Goal: Transaction & Acquisition: Purchase product/service

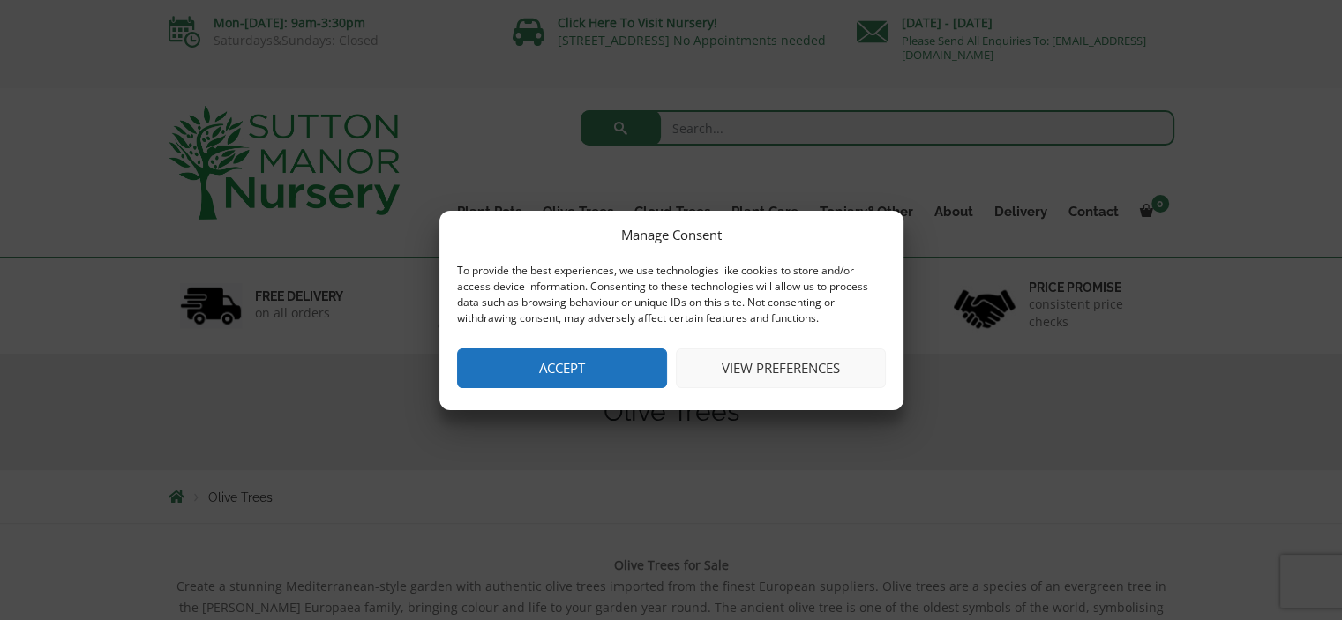
click at [594, 370] on button "Accept" at bounding box center [562, 368] width 210 height 40
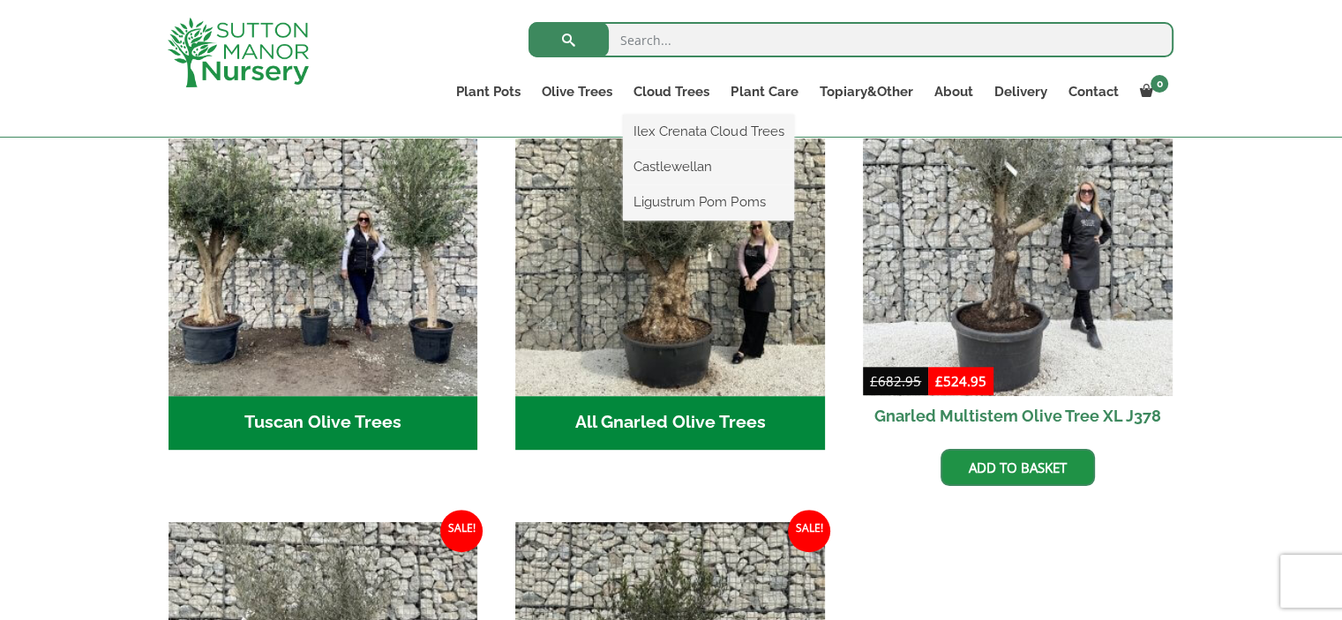
scroll to position [663, 0]
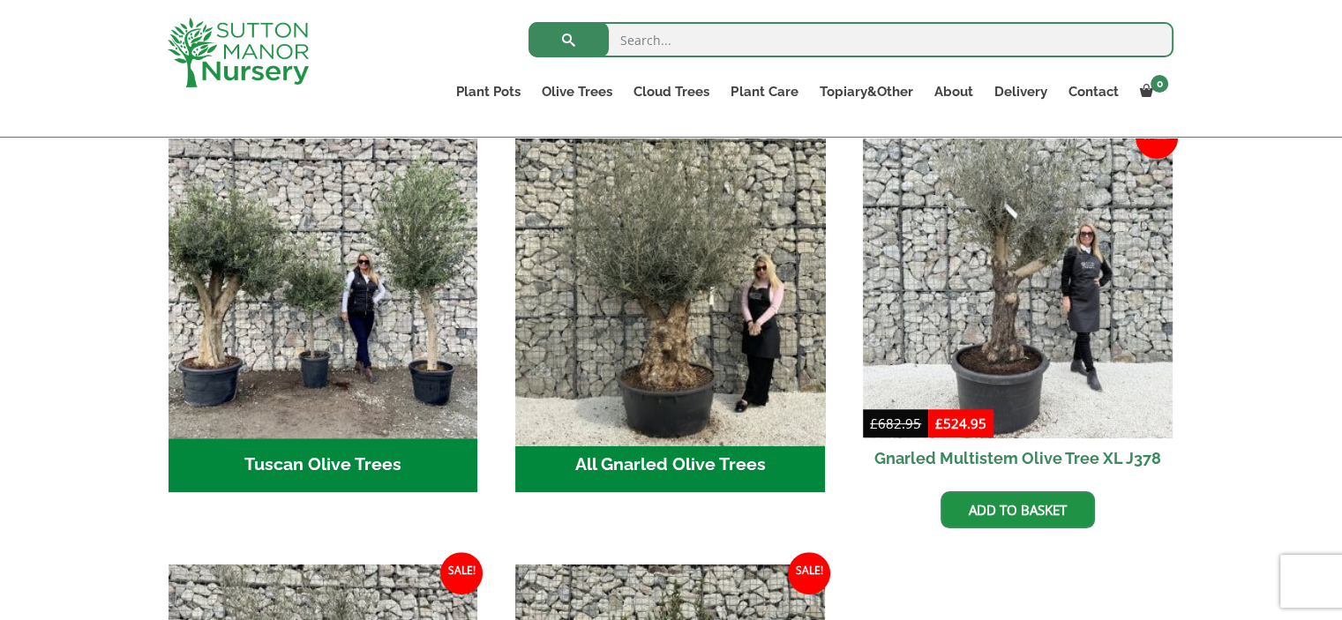
click at [649, 274] on img "Visit product category All Gnarled Olive Trees" at bounding box center [670, 283] width 325 height 325
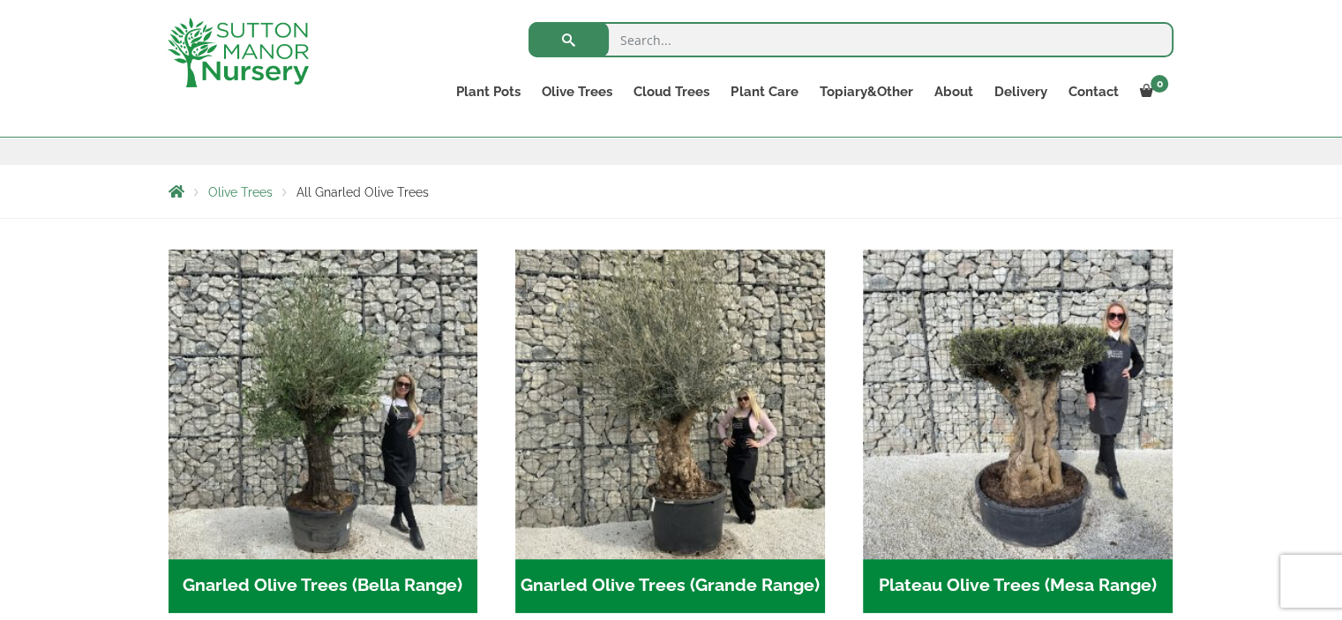
scroll to position [275, 0]
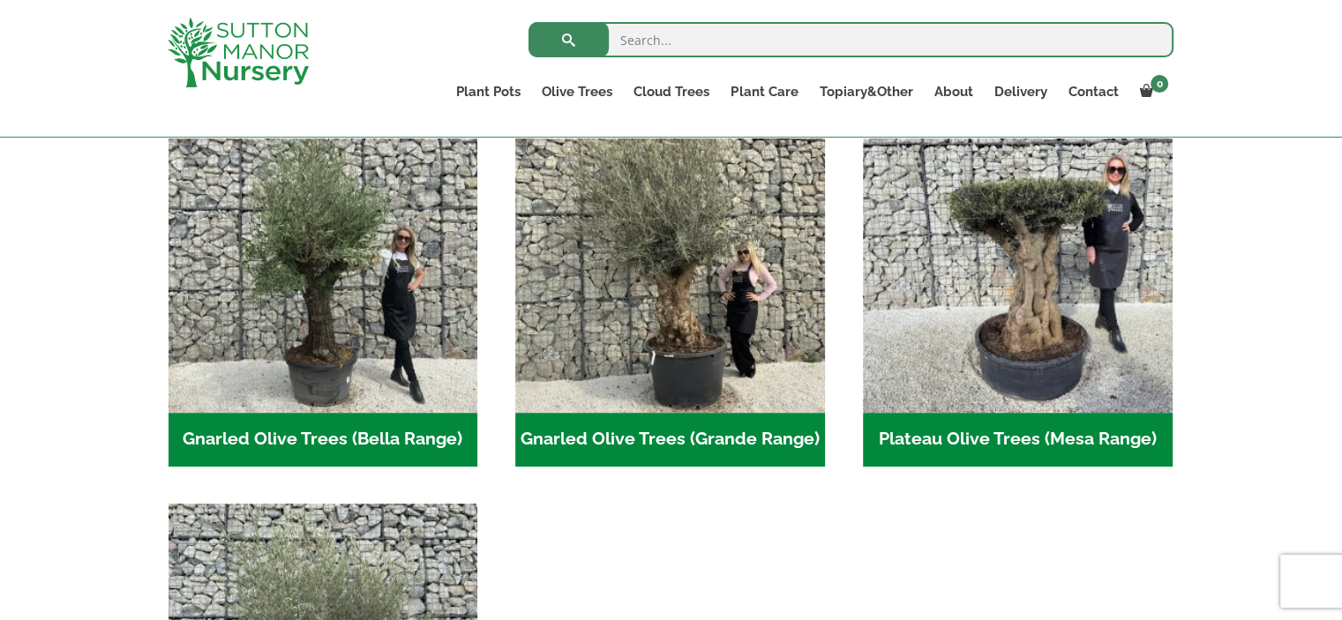
scroll to position [392, 0]
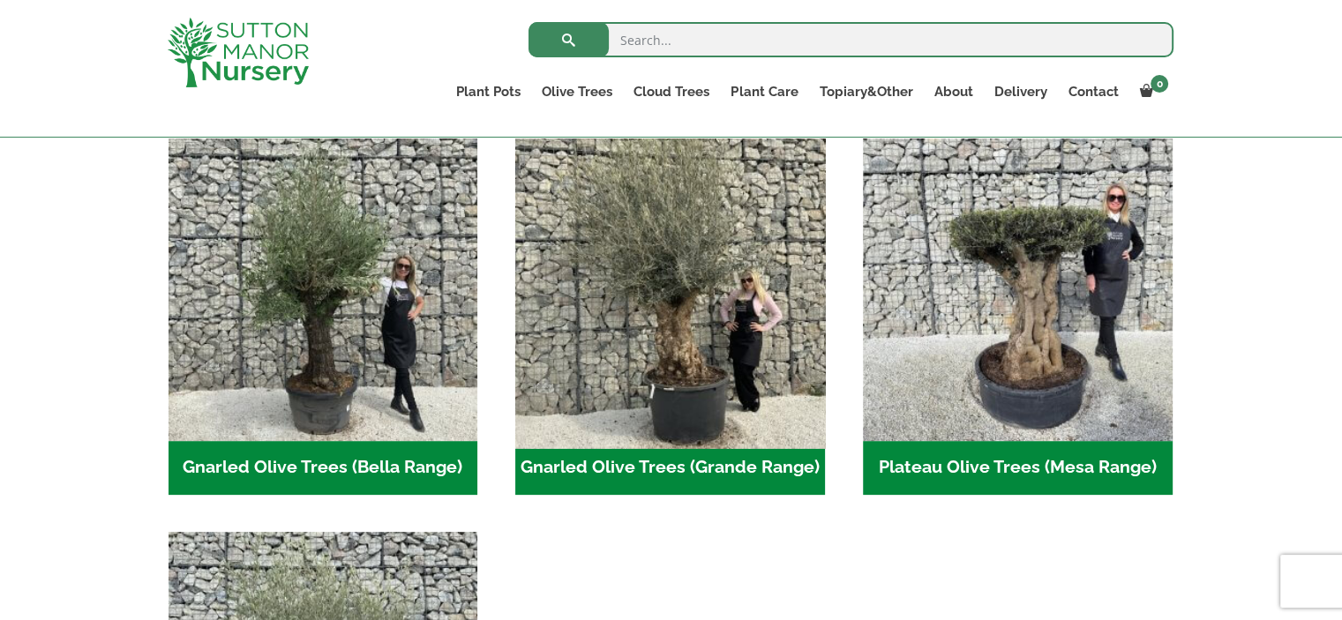
click at [605, 279] on img "Visit product category Gnarled Olive Trees (Grande Range)" at bounding box center [670, 286] width 325 height 325
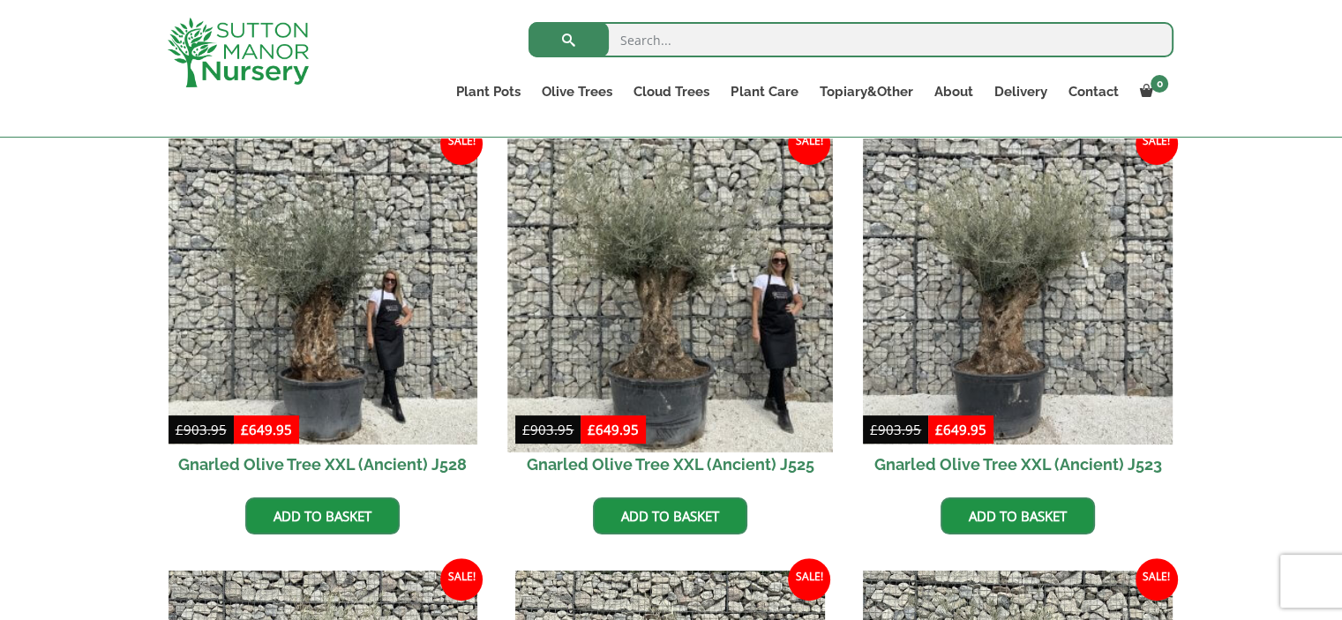
scroll to position [451, 0]
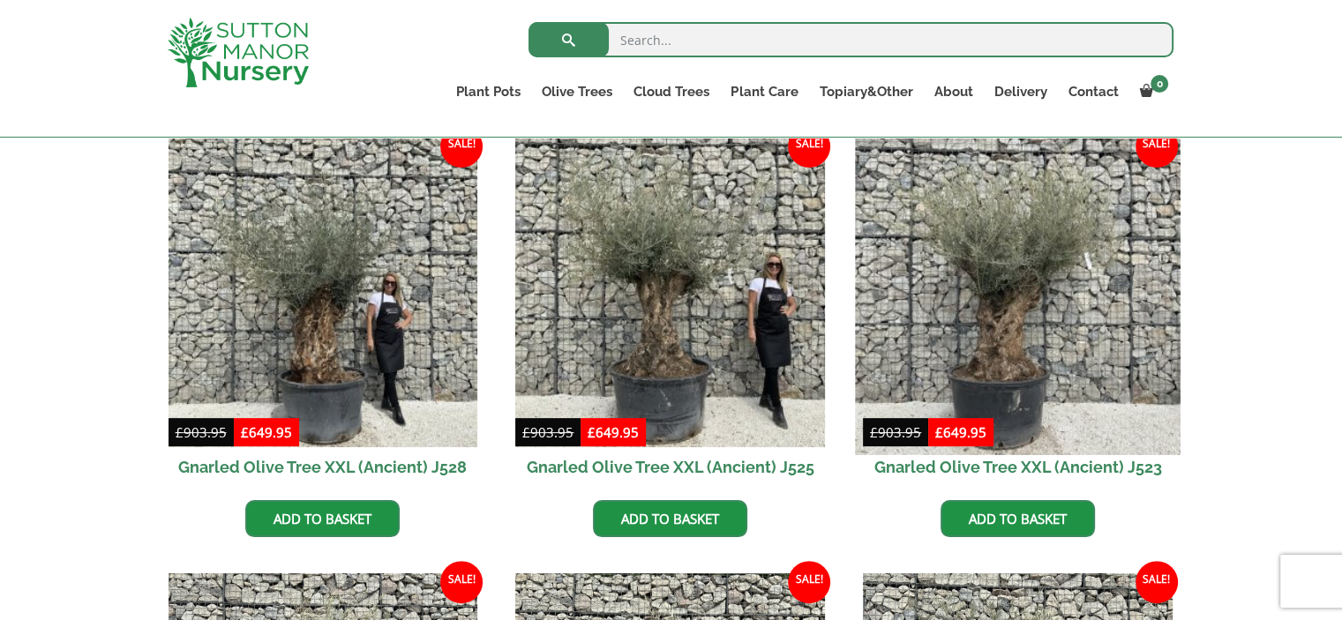
click at [1006, 326] on img at bounding box center [1017, 292] width 325 height 325
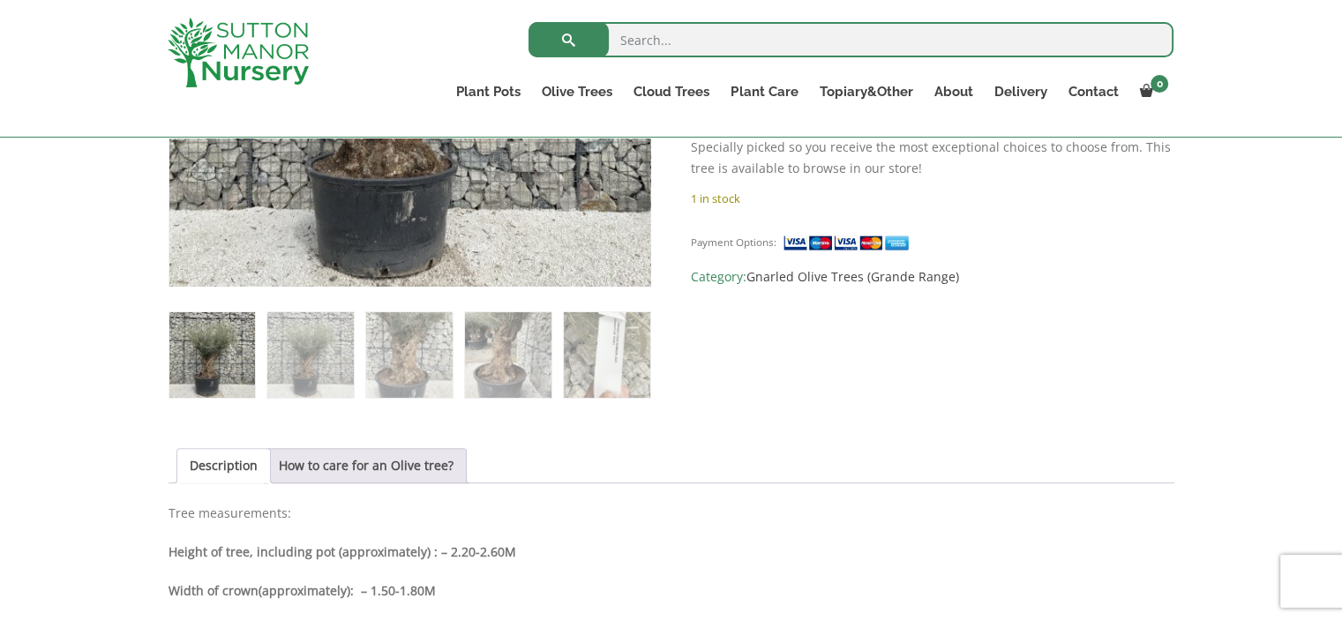
scroll to position [483, 0]
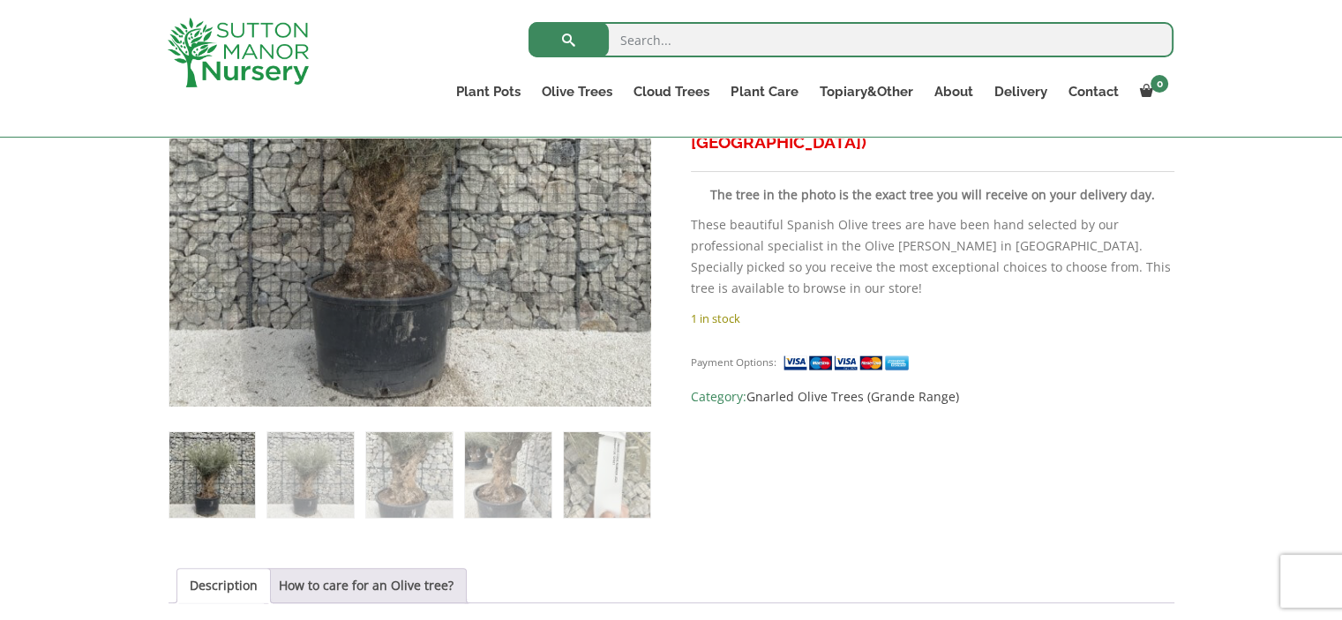
drag, startPoint x: 437, startPoint y: 355, endPoint x: 187, endPoint y: 425, distance: 259.4
click at [187, 425] on ol at bounding box center [410, 463] width 483 height 112
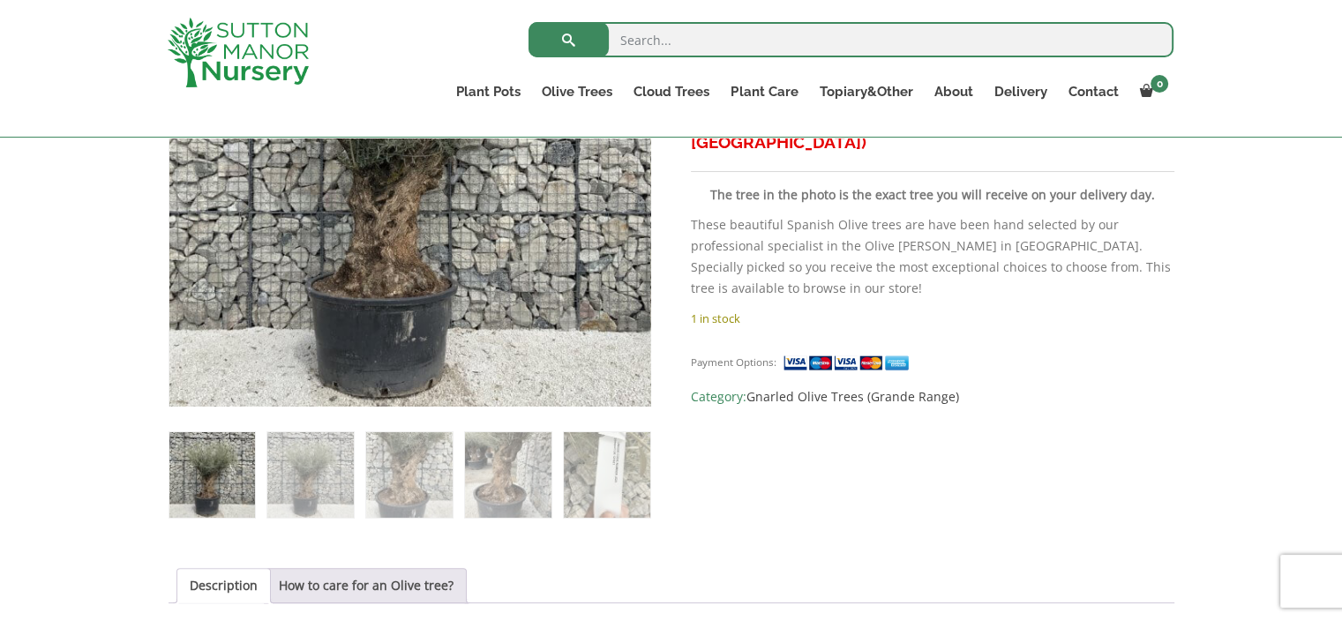
click at [203, 472] on img at bounding box center [212, 475] width 86 height 86
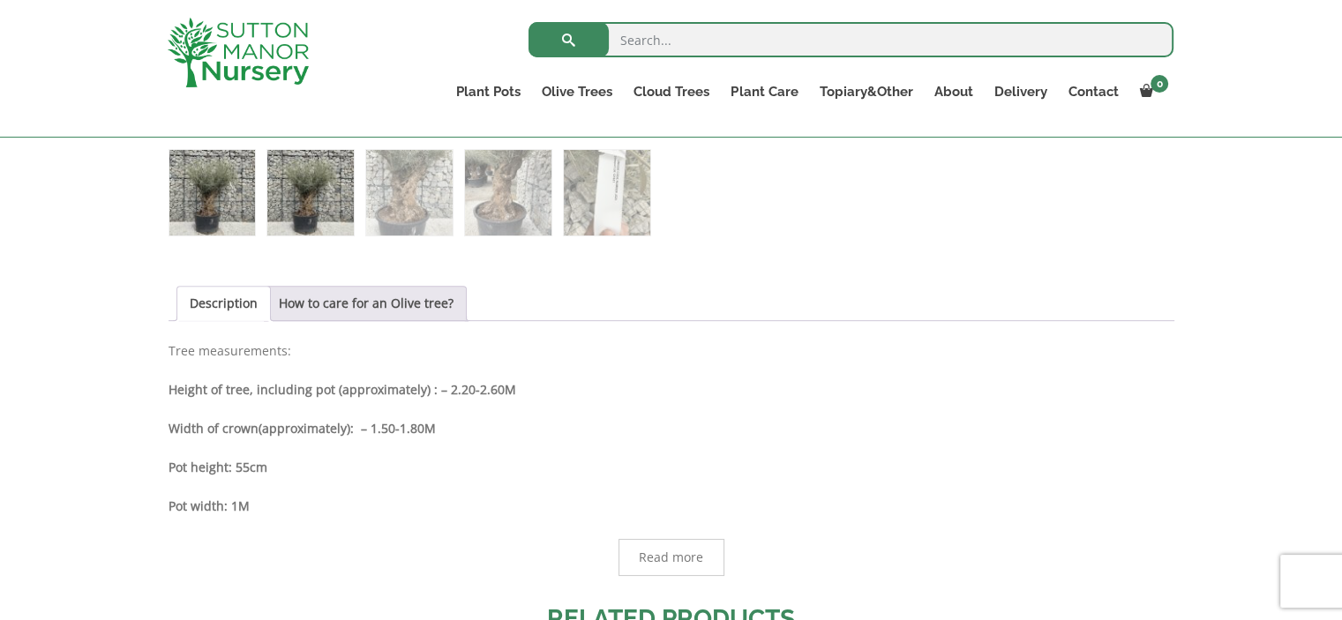
scroll to position [755, 0]
